Goal: Find contact information: Find contact information

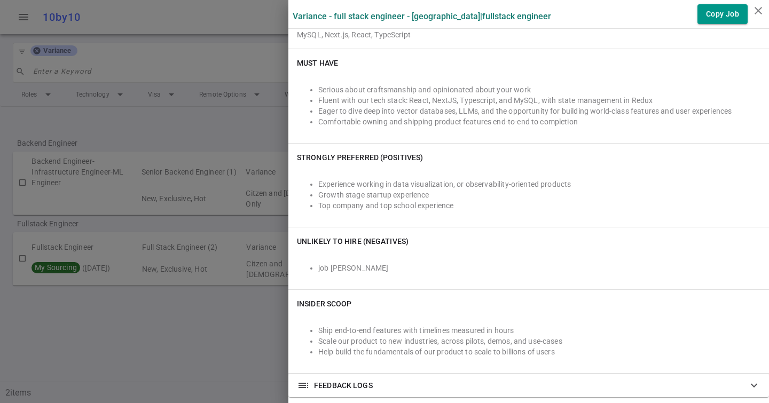
scroll to position [587, 0]
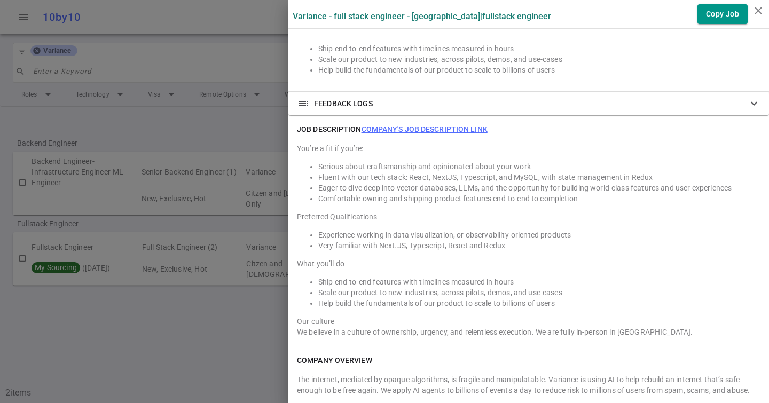
click at [395, 133] on link "Company's job description link" at bounding box center [424, 129] width 126 height 9
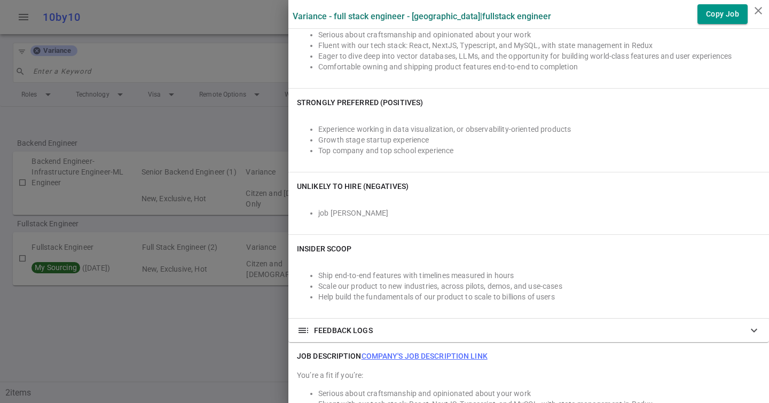
scroll to position [0, 0]
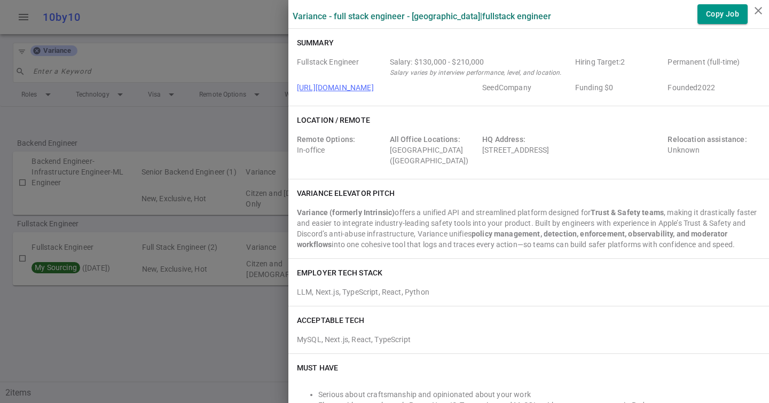
click at [639, 150] on div "HQ Address: [STREET_ADDRESS]" at bounding box center [572, 150] width 181 height 32
drag, startPoint x: 647, startPoint y: 150, endPoint x: 479, endPoint y: 152, distance: 167.7
click at [479, 152] on div "Remote Options: In-office All Office Locations: [GEOGRAPHIC_DATA] ([GEOGRAPHIC_…" at bounding box center [528, 152] width 463 height 36
click at [482, 151] on div "HQ Address: [STREET_ADDRESS]" at bounding box center [572, 150] width 181 height 32
click at [484, 151] on div "HQ Address: [STREET_ADDRESS]" at bounding box center [572, 150] width 181 height 32
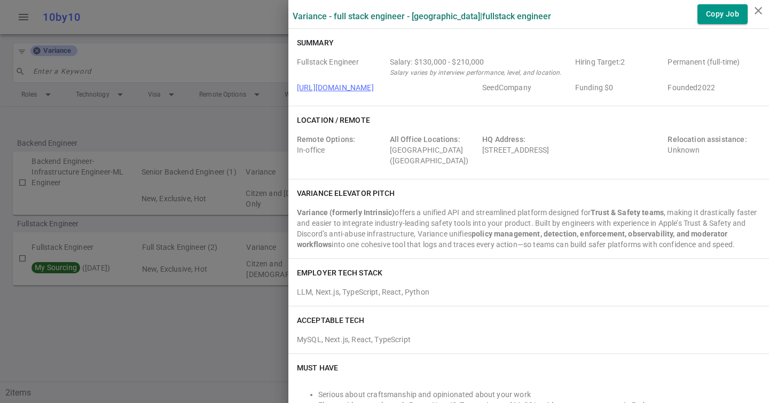
drag, startPoint x: 482, startPoint y: 150, endPoint x: 644, endPoint y: 151, distance: 162.9
click at [644, 151] on div "Remote Options: In-office All Office Locations: [GEOGRAPHIC_DATA] ([GEOGRAPHIC_…" at bounding box center [528, 152] width 463 height 36
copy div "[STREET_ADDRESS]"
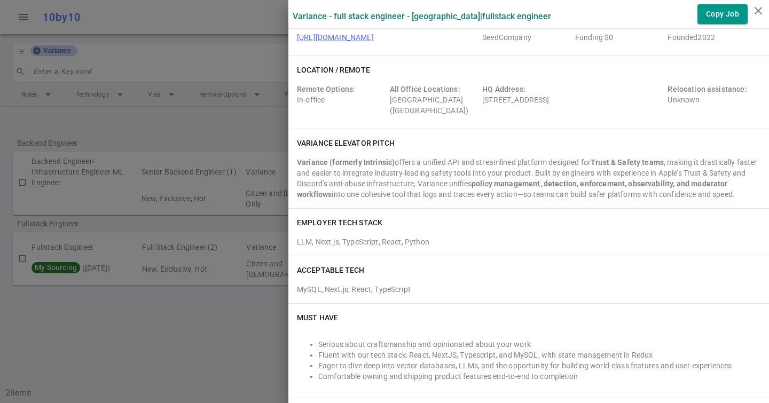
click at [205, 163] on div at bounding box center [384, 201] width 769 height 403
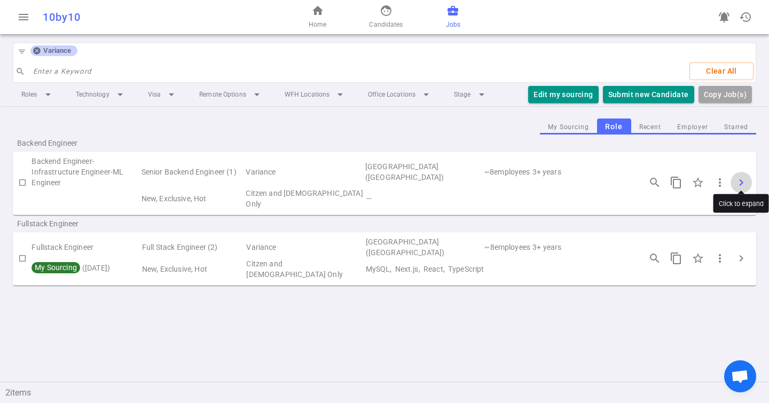
click at [741, 176] on span "chevron_right" at bounding box center [741, 182] width 13 height 13
